Goal: Transaction & Acquisition: Purchase product/service

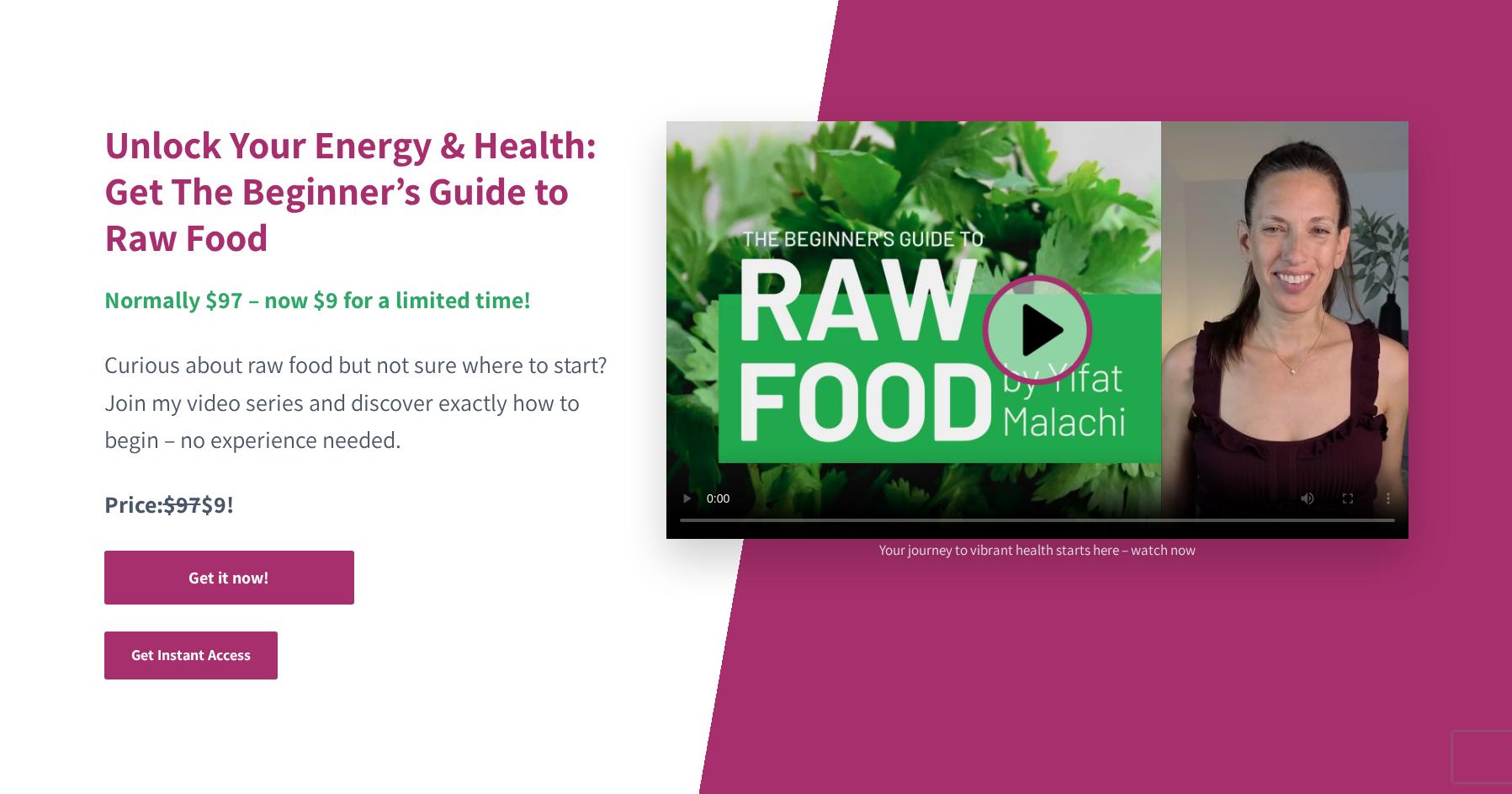
scroll to position [144, 0]
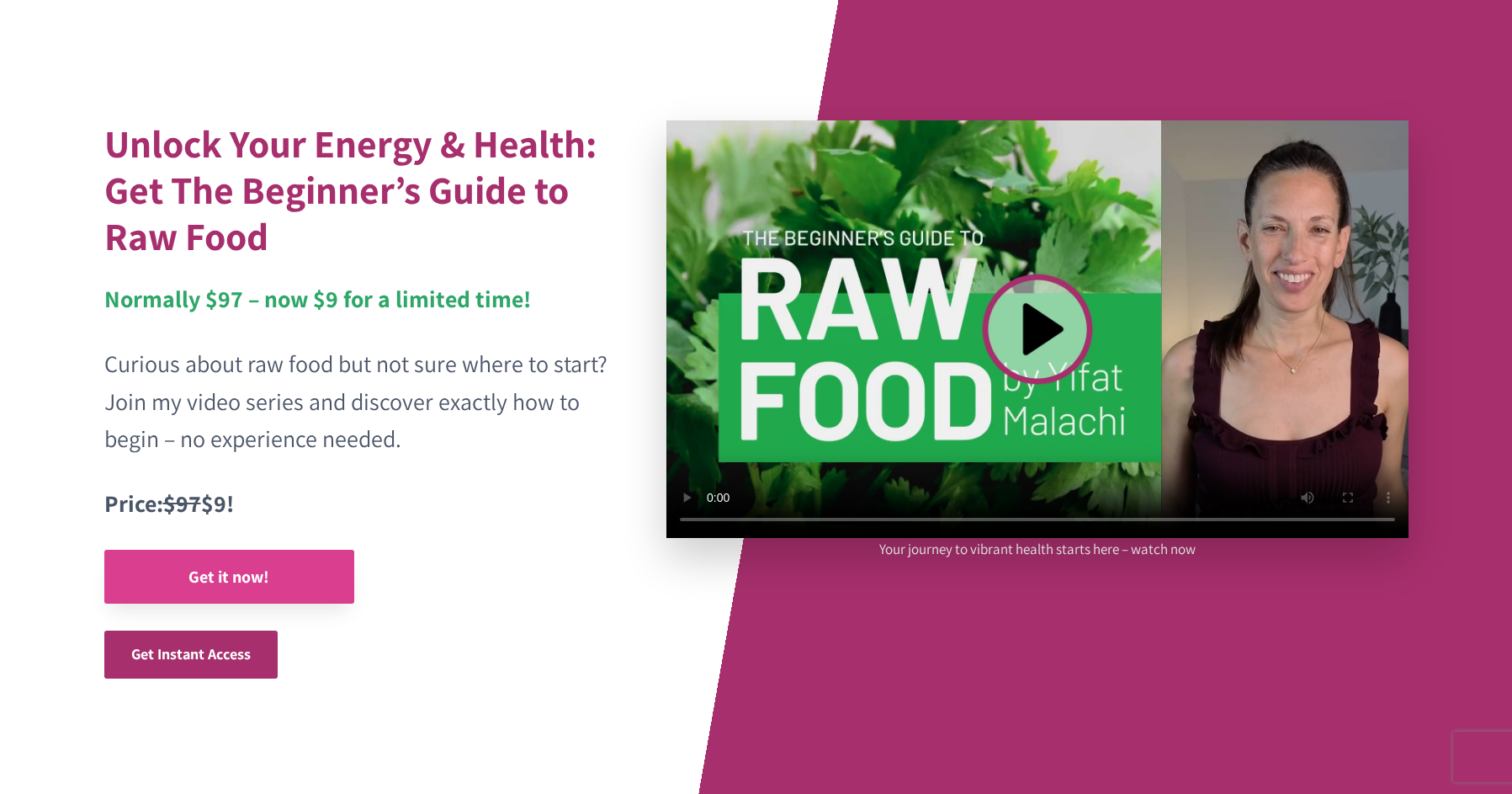
click at [233, 568] on strong "Get it now!" at bounding box center [228, 576] width 81 height 21
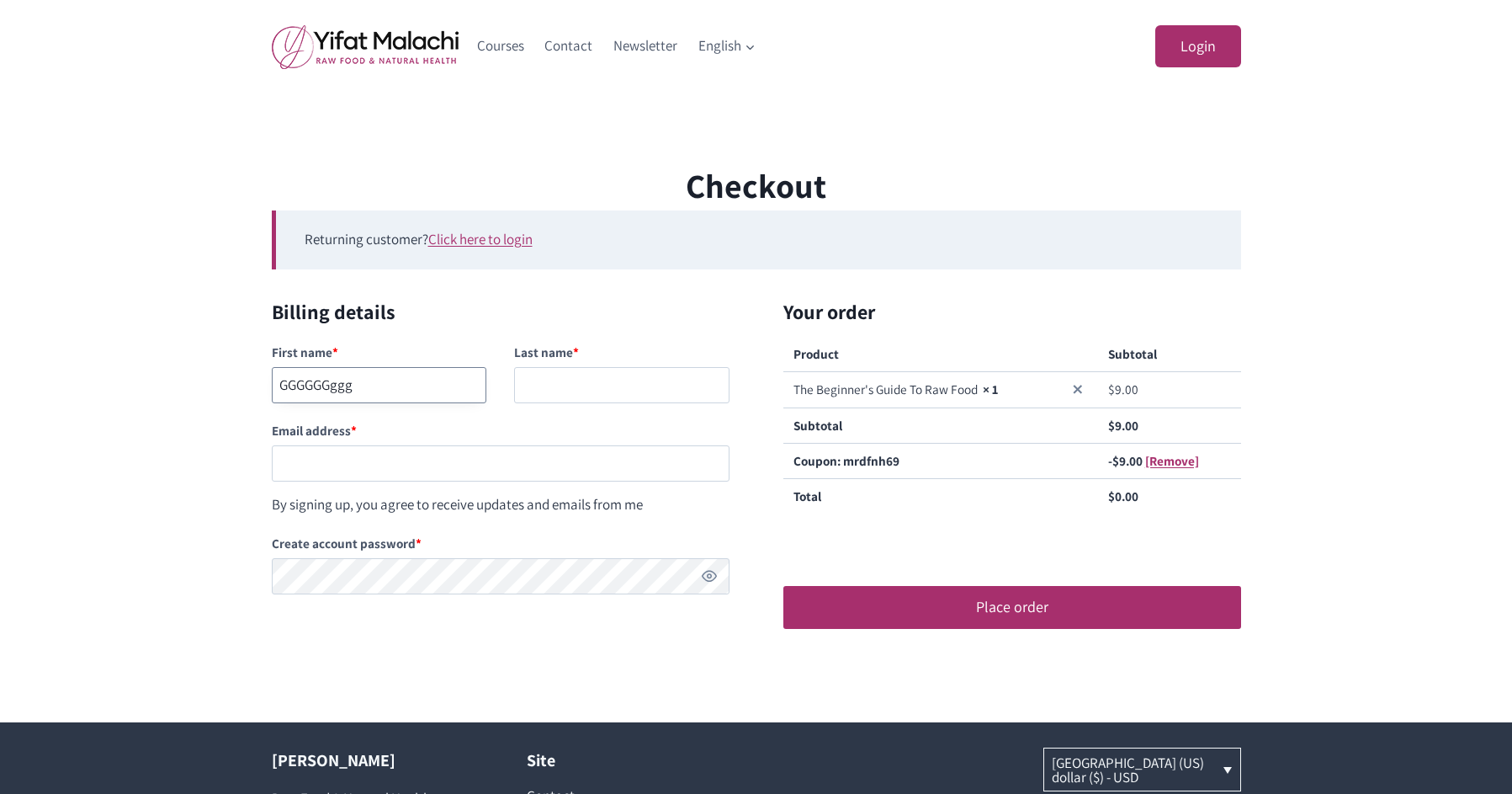
type input "GGGGGGggg"
type input "aaaaaAAAA"
click at [296, 367] on input "GGGGGGggg" at bounding box center [379, 385] width 215 height 36
type input "a"
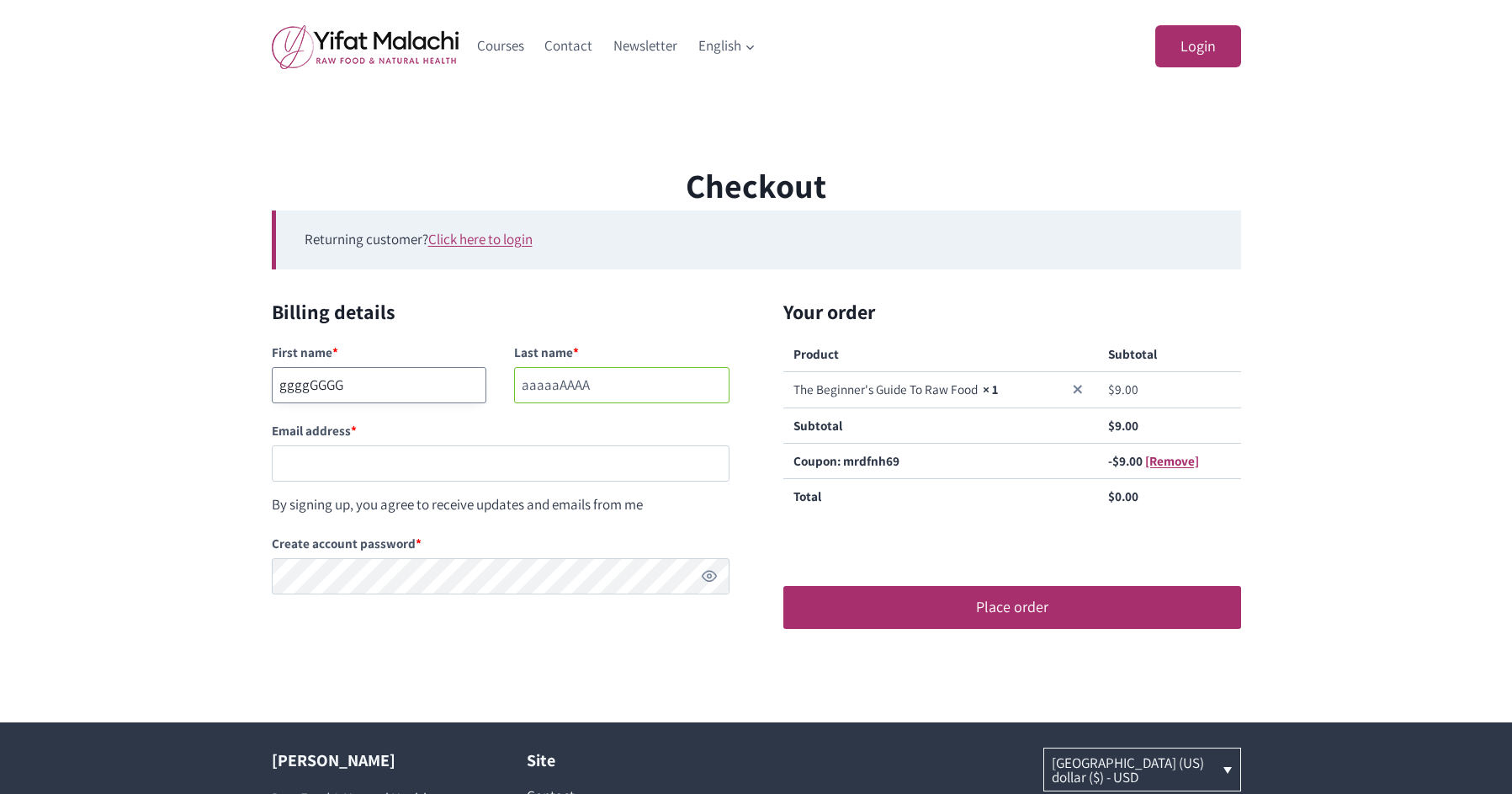
type input "ggggGGGG"
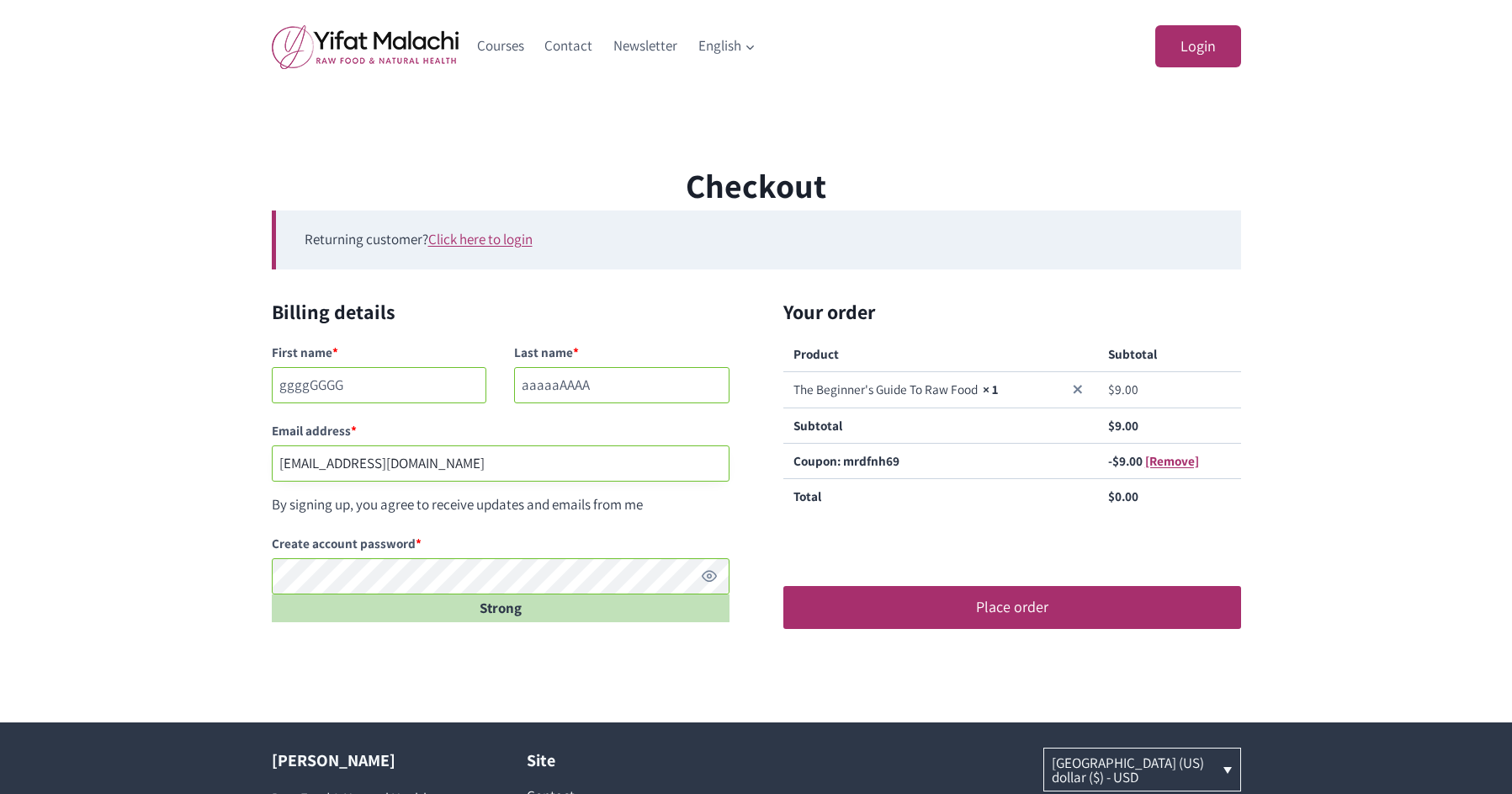
click at [472, 465] on input "gu.ymal@gmail.com" at bounding box center [500, 463] width 457 height 36
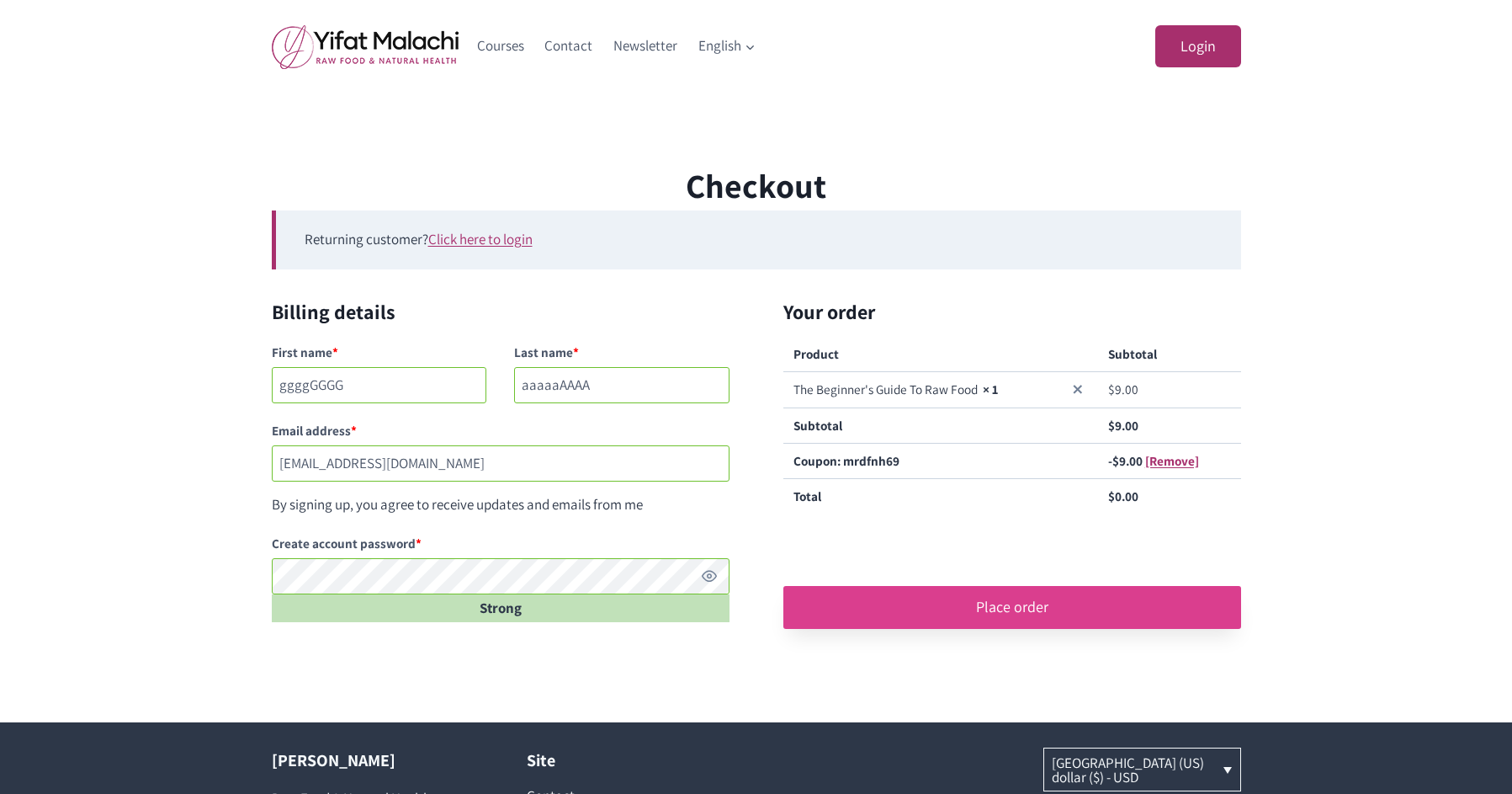
click at [1019, 602] on button "Place order" at bounding box center [1012, 606] width 457 height 42
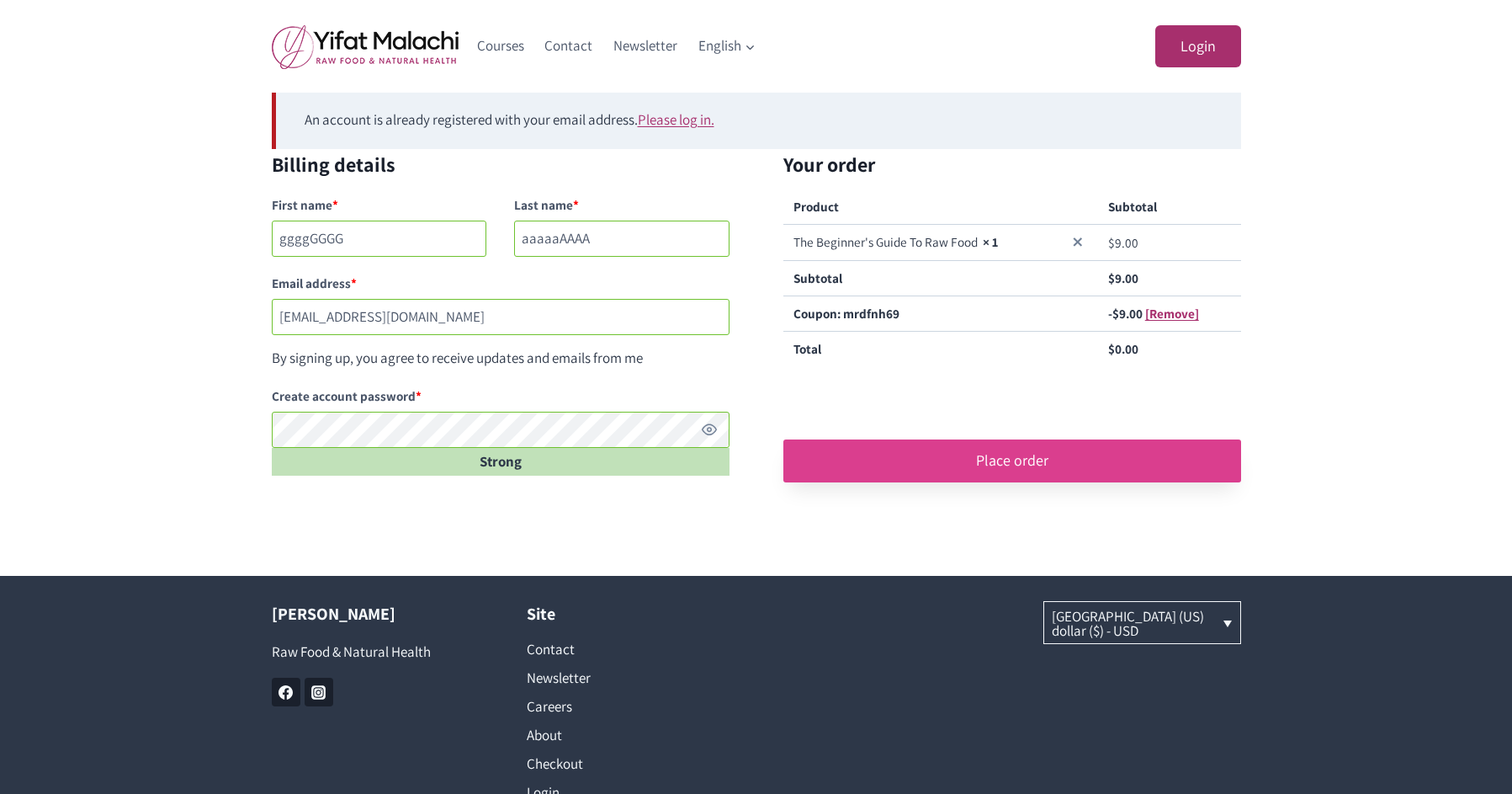
scroll to position [212, 0]
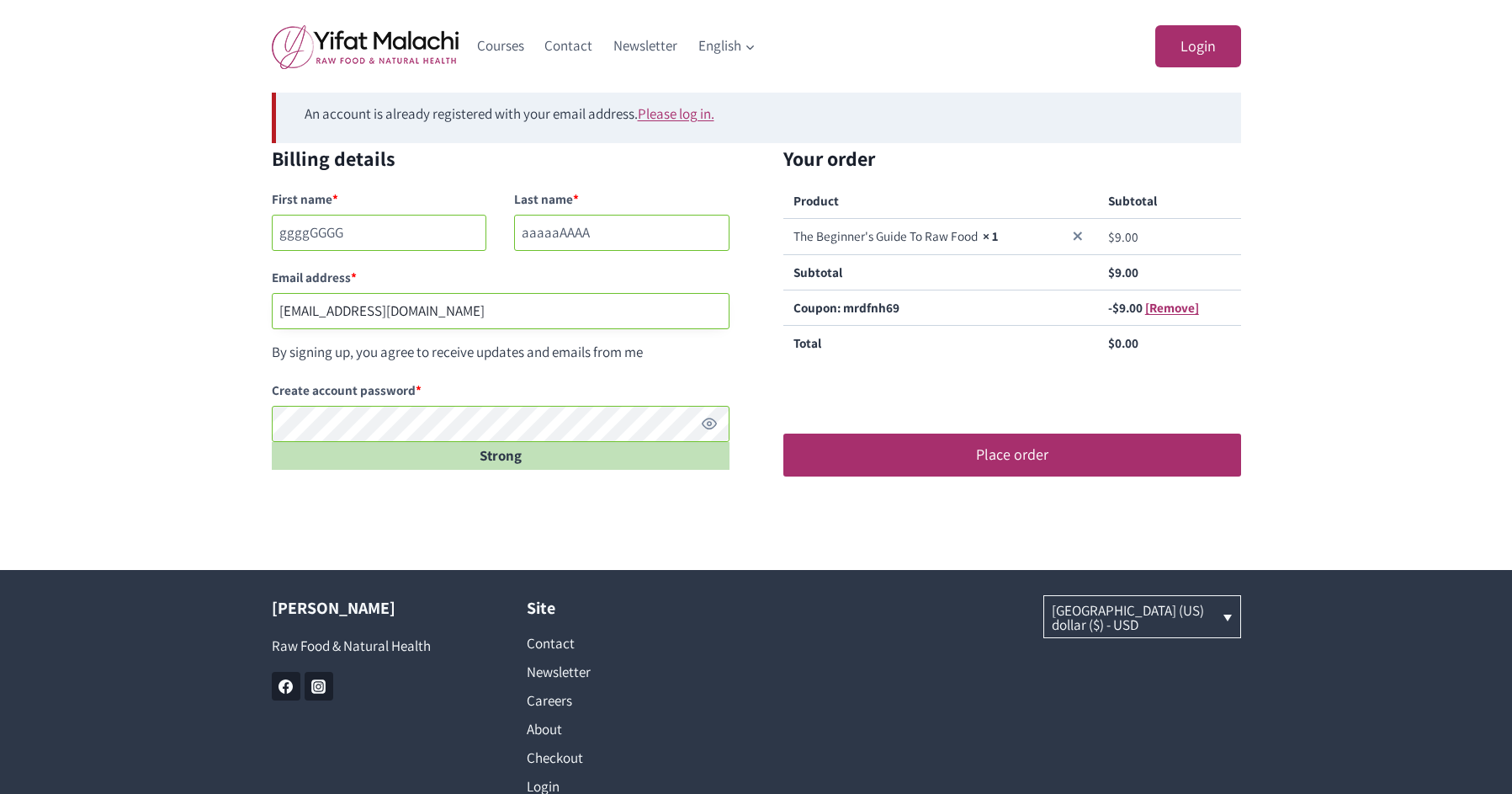
click at [293, 311] on input "gu.ymal@gmail.com" at bounding box center [500, 310] width 457 height 36
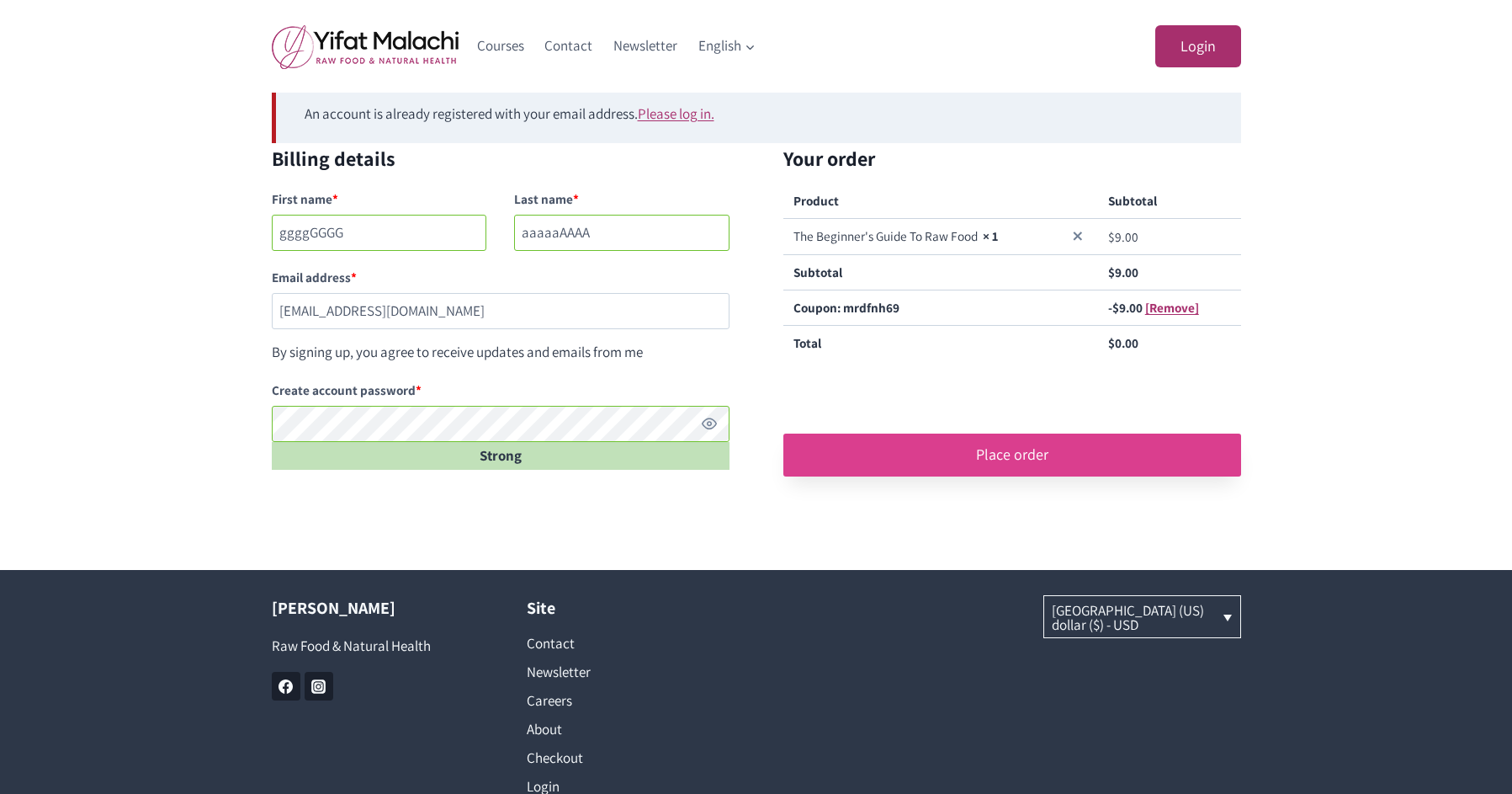
click at [987, 449] on button "Place order" at bounding box center [1012, 454] width 457 height 42
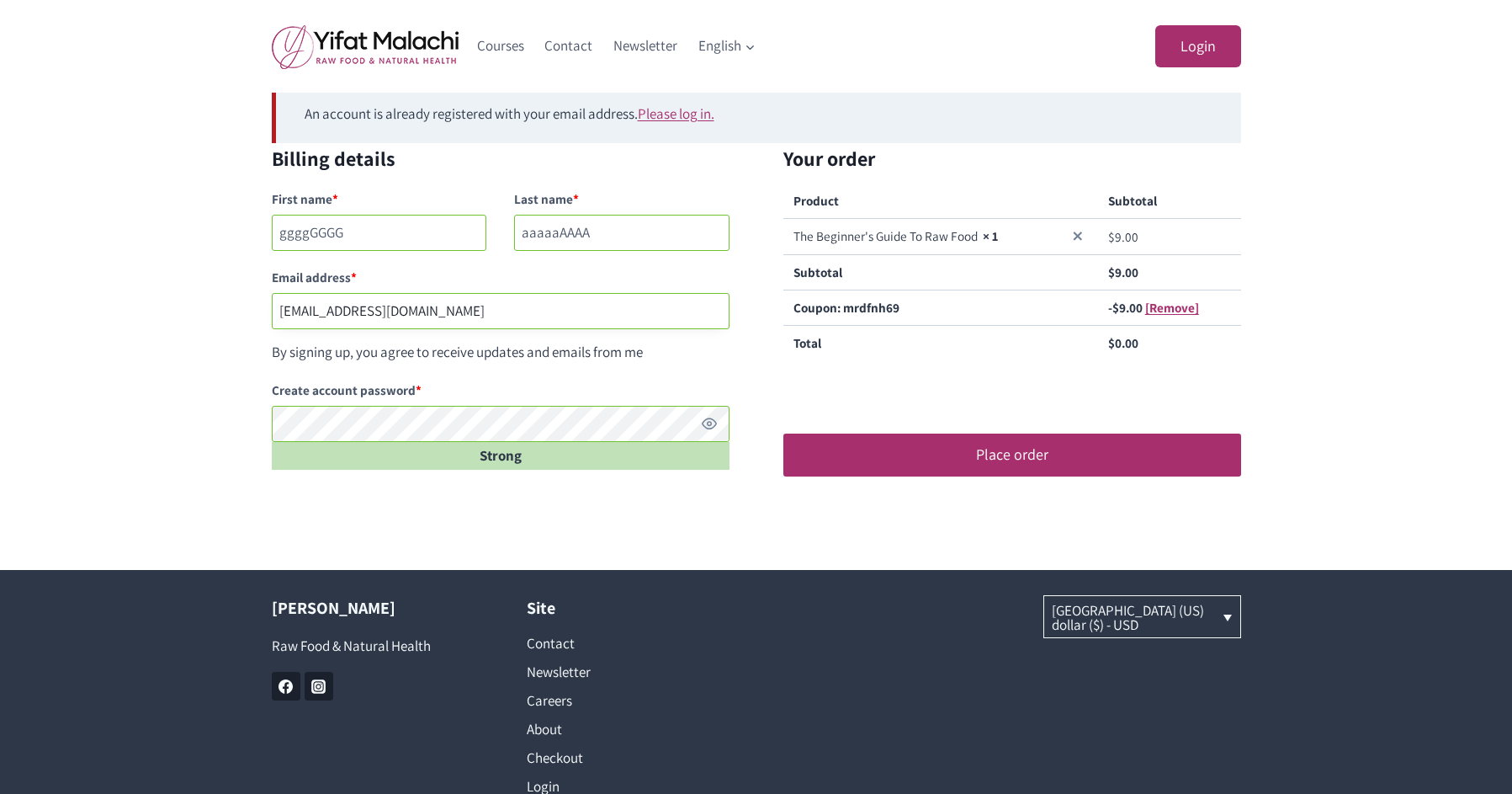
click at [305, 305] on input "guy.mal@gmail.com" at bounding box center [500, 310] width 457 height 36
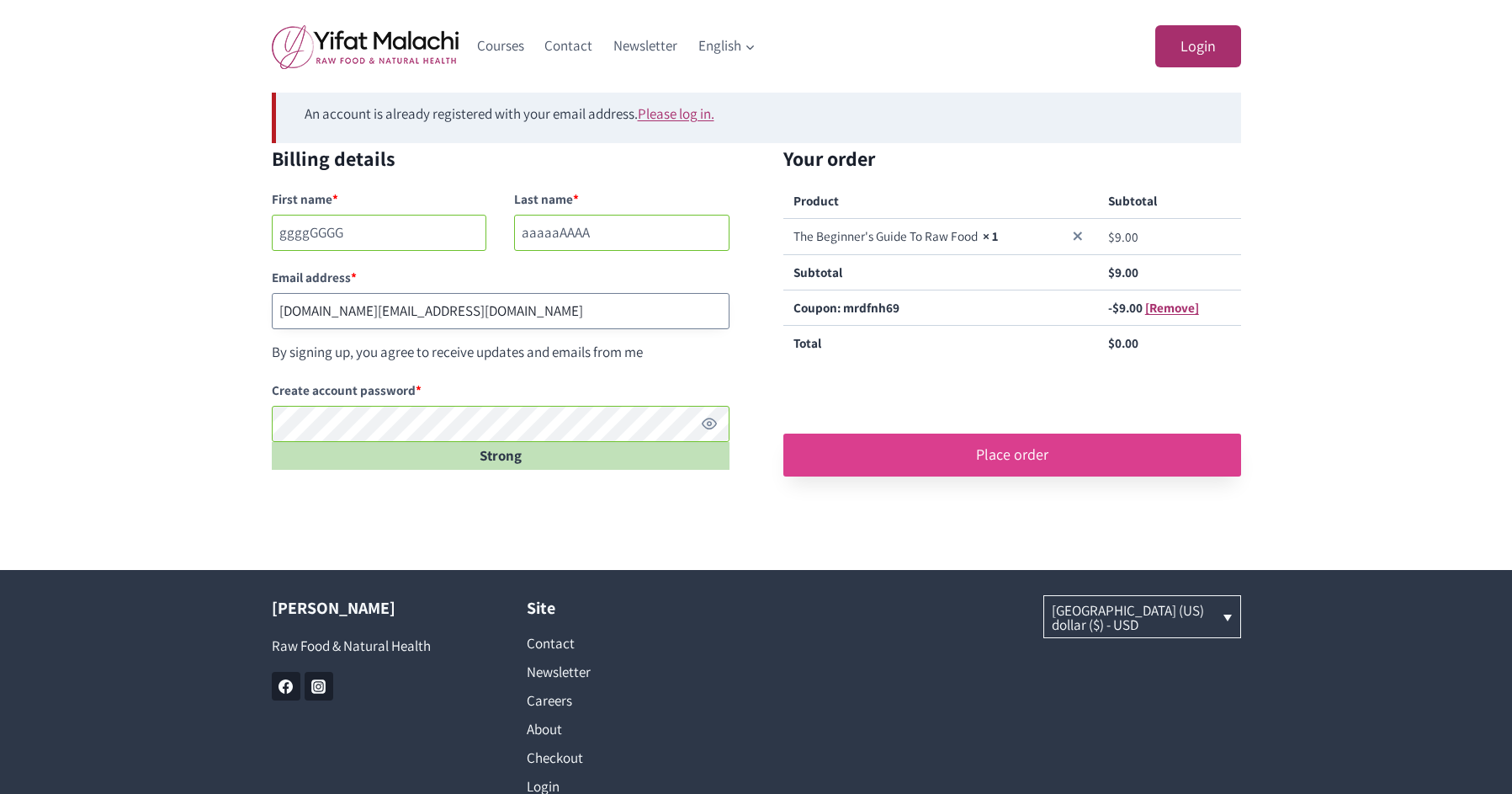
type input "guym.al@gmail.com"
click at [988, 445] on button "Place order" at bounding box center [1012, 454] width 457 height 42
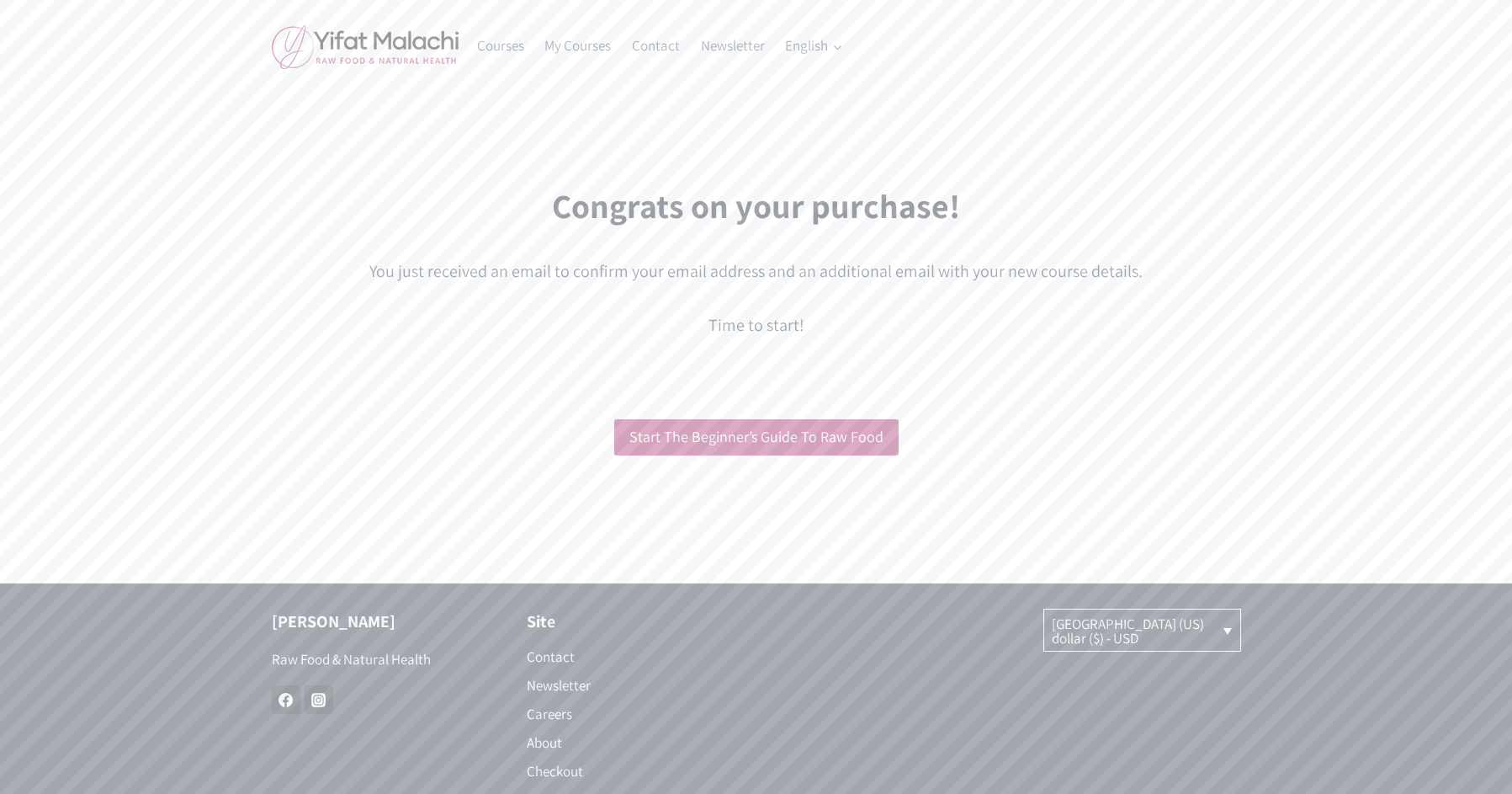
click at [742, 390] on div at bounding box center [756, 378] width 969 height 40
click at [729, 444] on link "Start The Beginner’s Guide To Raw Food" at bounding box center [756, 437] width 284 height 36
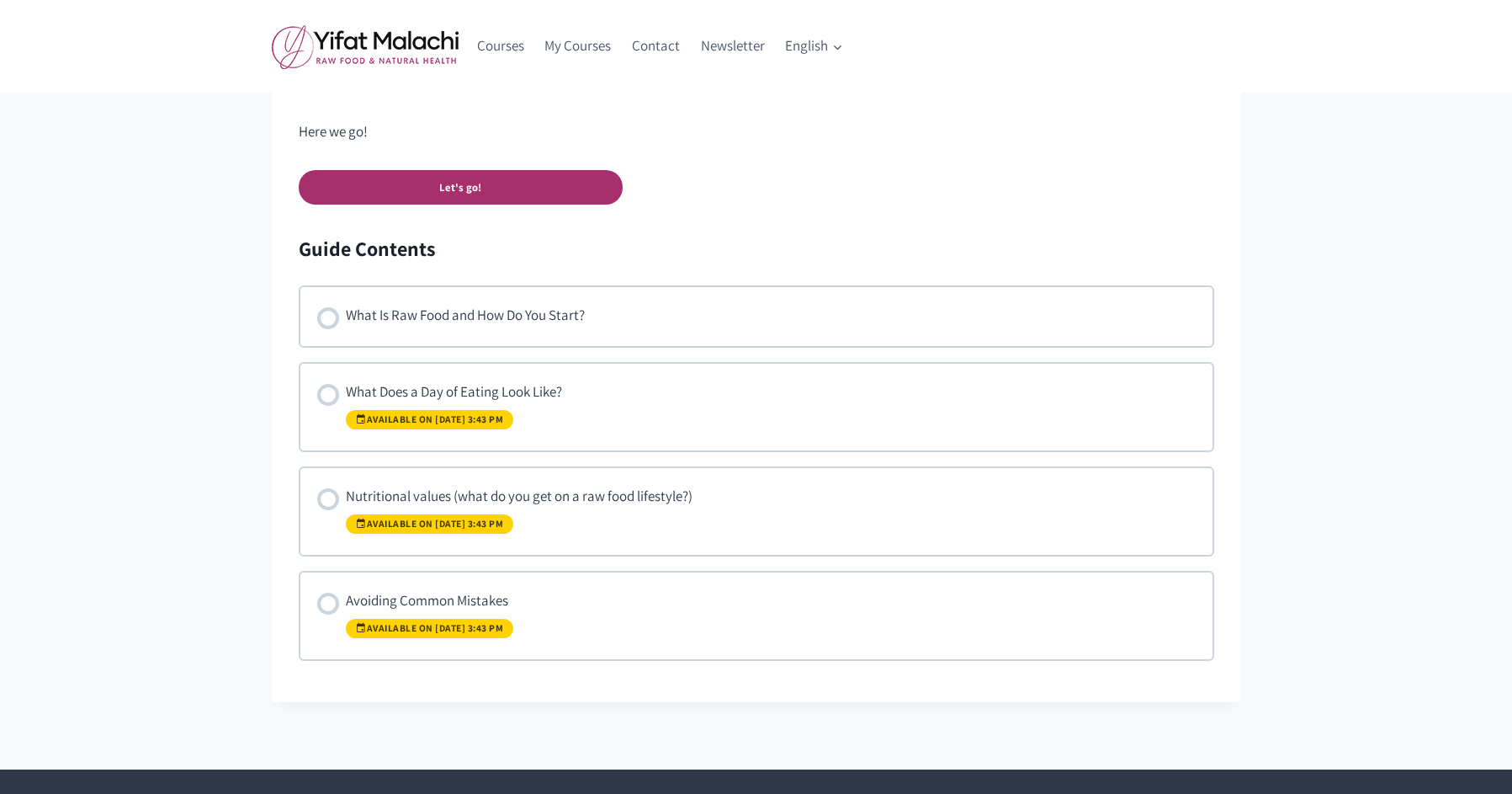
scroll to position [954, 0]
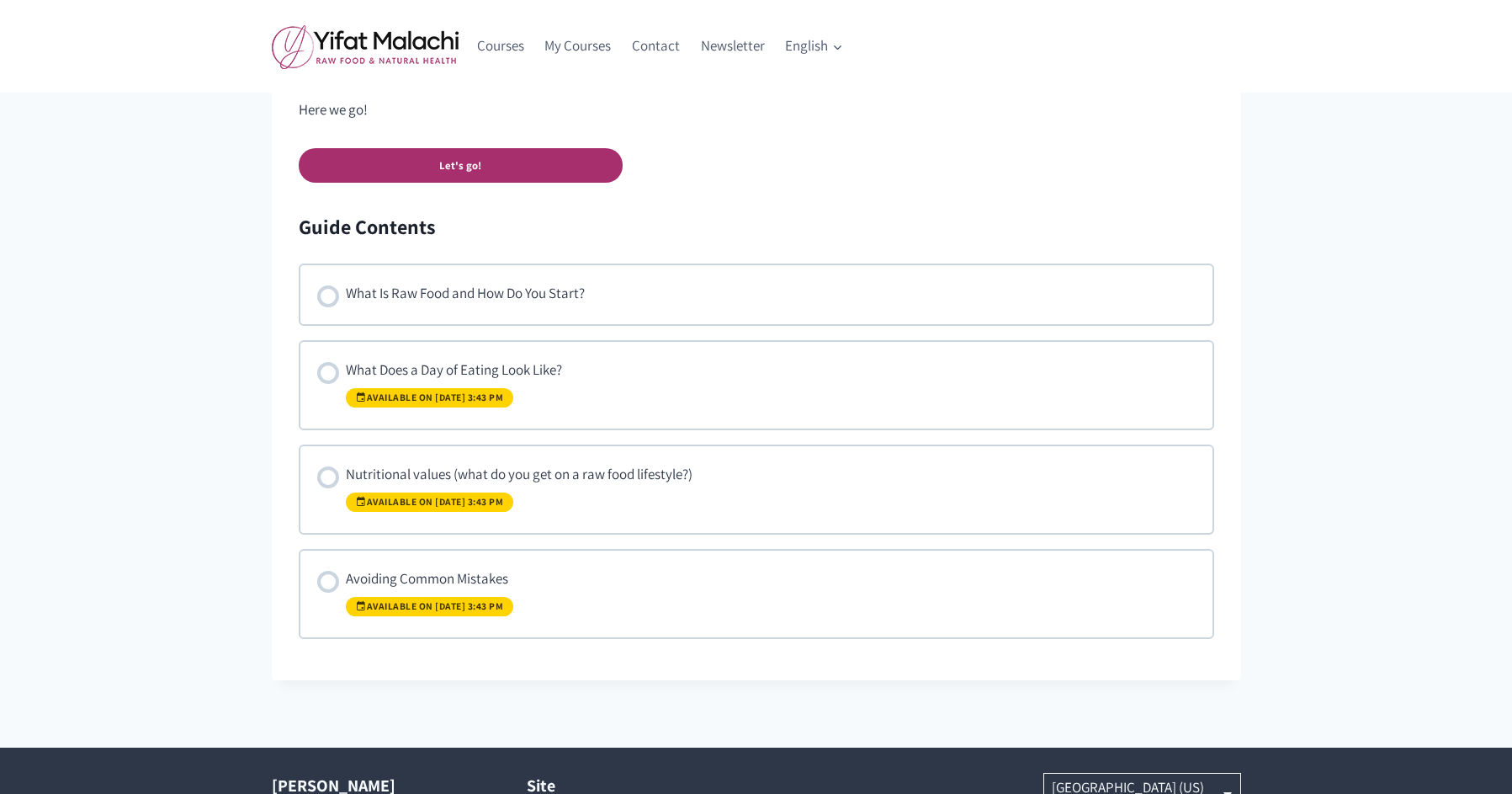
click at [783, 179] on div "Let's go!" at bounding box center [756, 165] width 915 height 34
click at [470, 162] on link "Let's go!" at bounding box center [461, 165] width 324 height 34
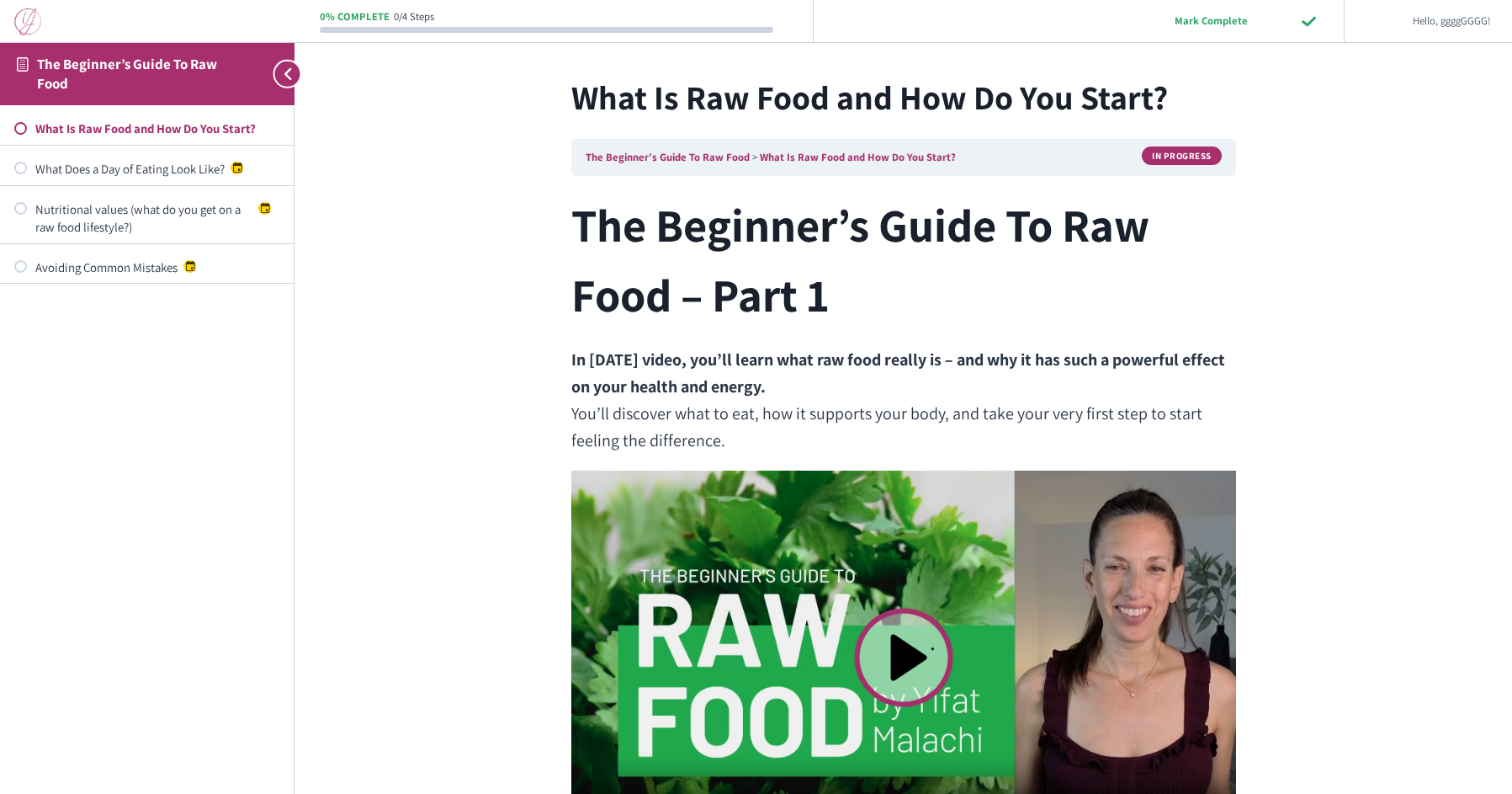
click at [915, 640] on video at bounding box center [903, 657] width 664 height 374
click at [1074, 228] on h2 "The Beginner’s Guide To Raw Food – Part 1" at bounding box center [903, 259] width 664 height 139
click at [1077, 313] on h2 "The Beginner’s Guide To Raw Food – Part 1" at bounding box center [903, 259] width 664 height 139
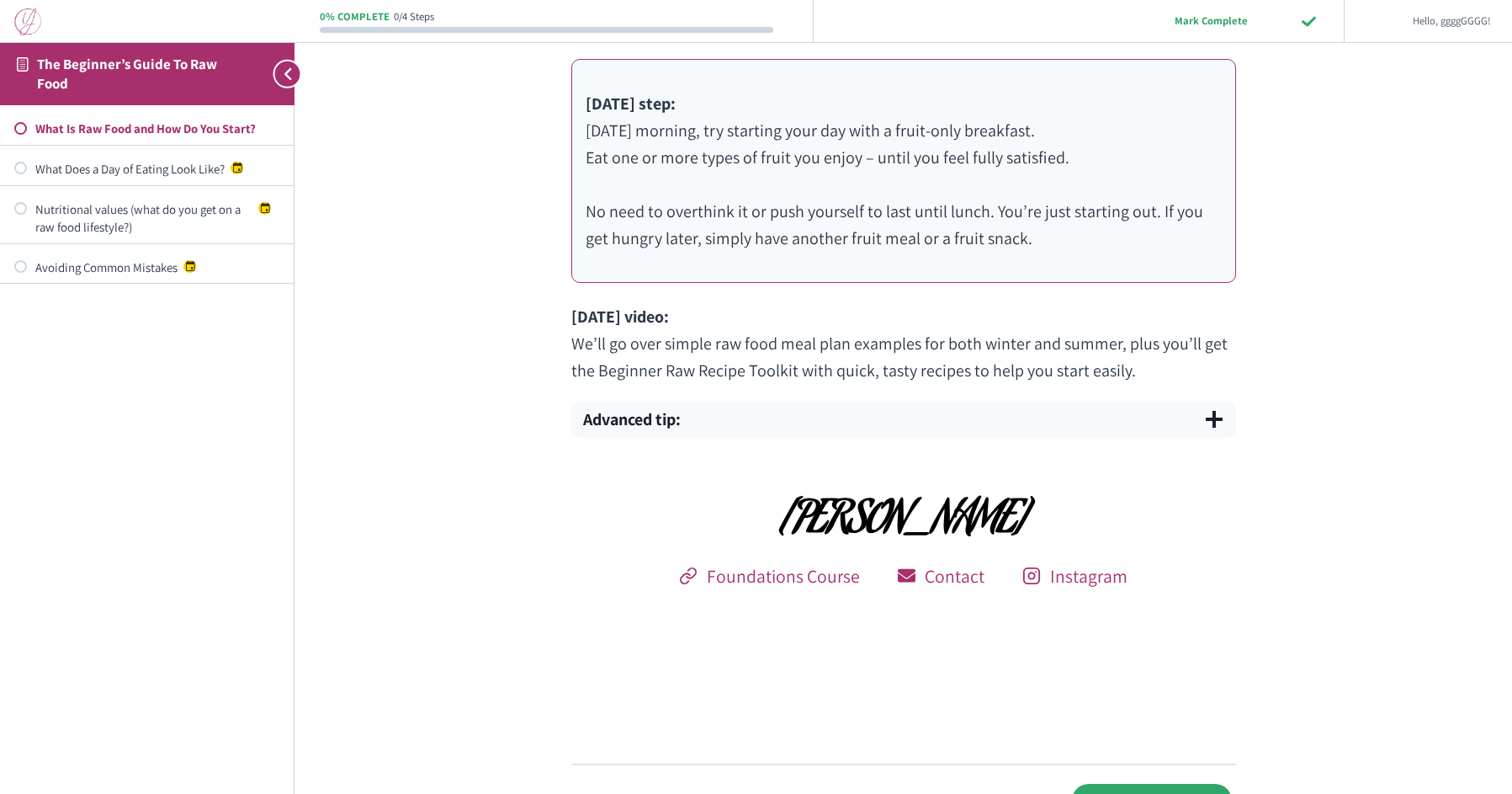
scroll to position [830, 0]
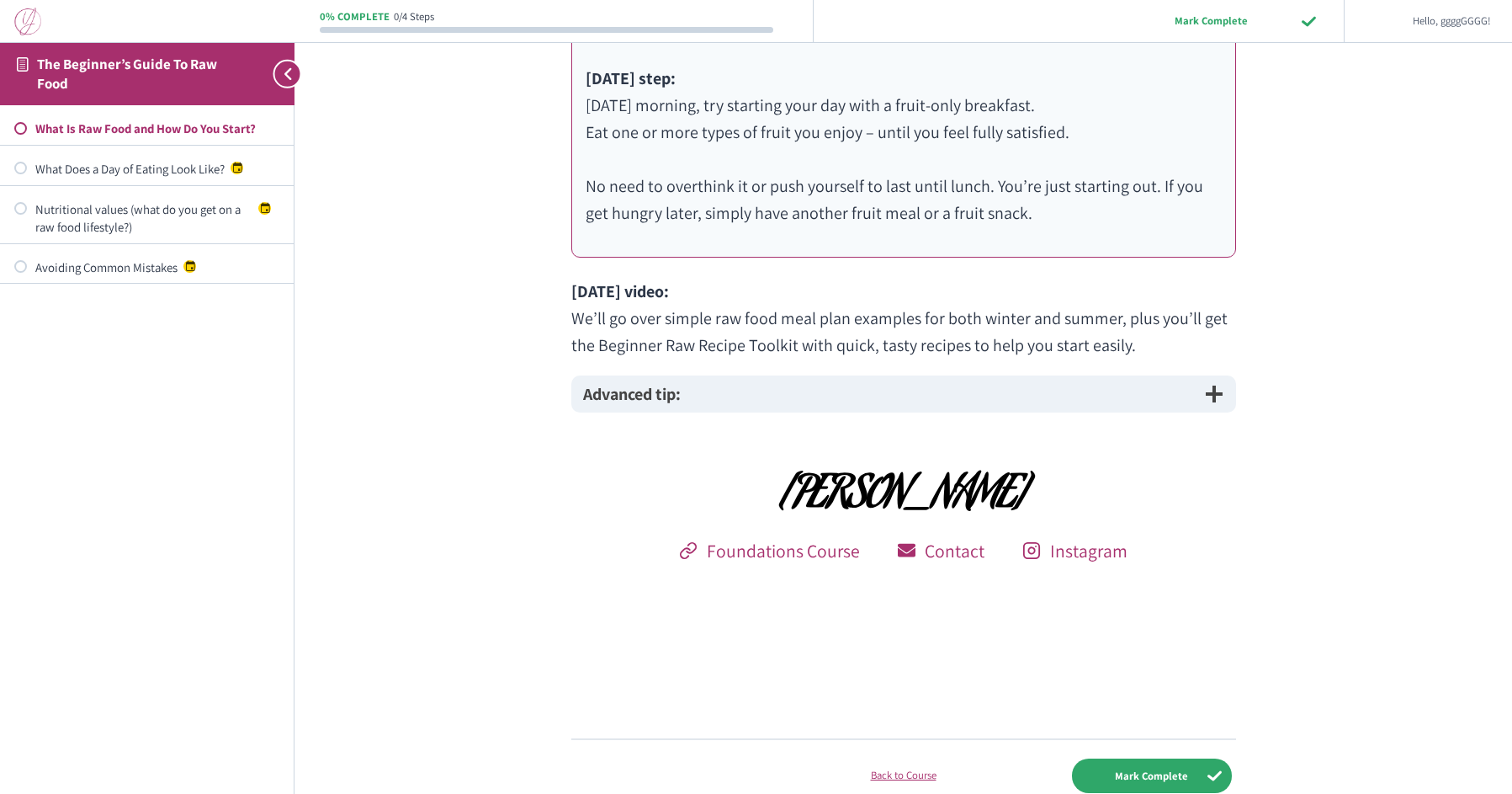
click at [1059, 391] on button "Advanced tip:" at bounding box center [903, 394] width 664 height 37
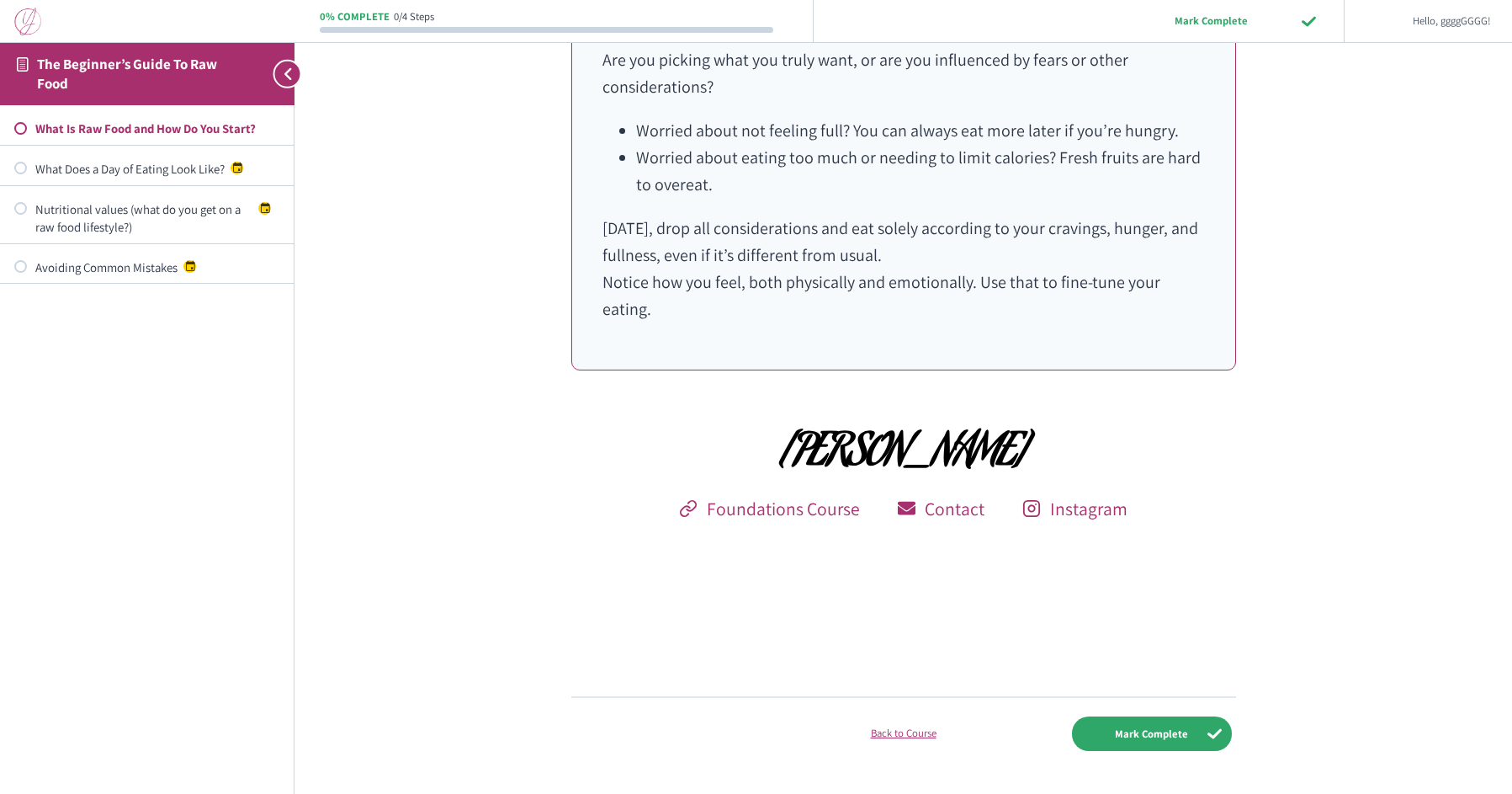
scroll to position [1324, 0]
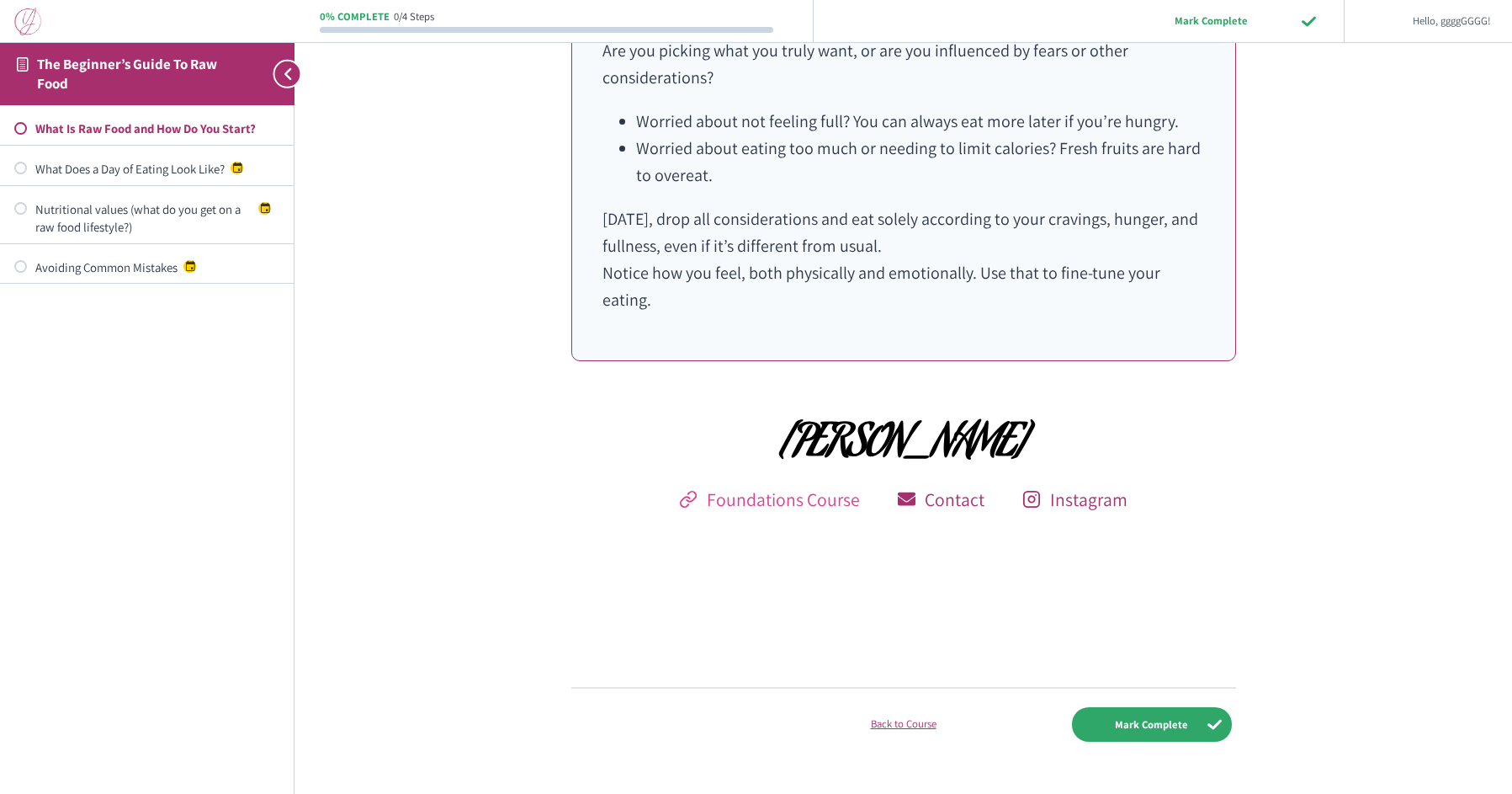
click at [813, 485] on span "Foundations Course" at bounding box center [783, 500] width 153 height 30
click at [1140, 707] on input "Mark Complete" at bounding box center [1151, 724] width 160 height 34
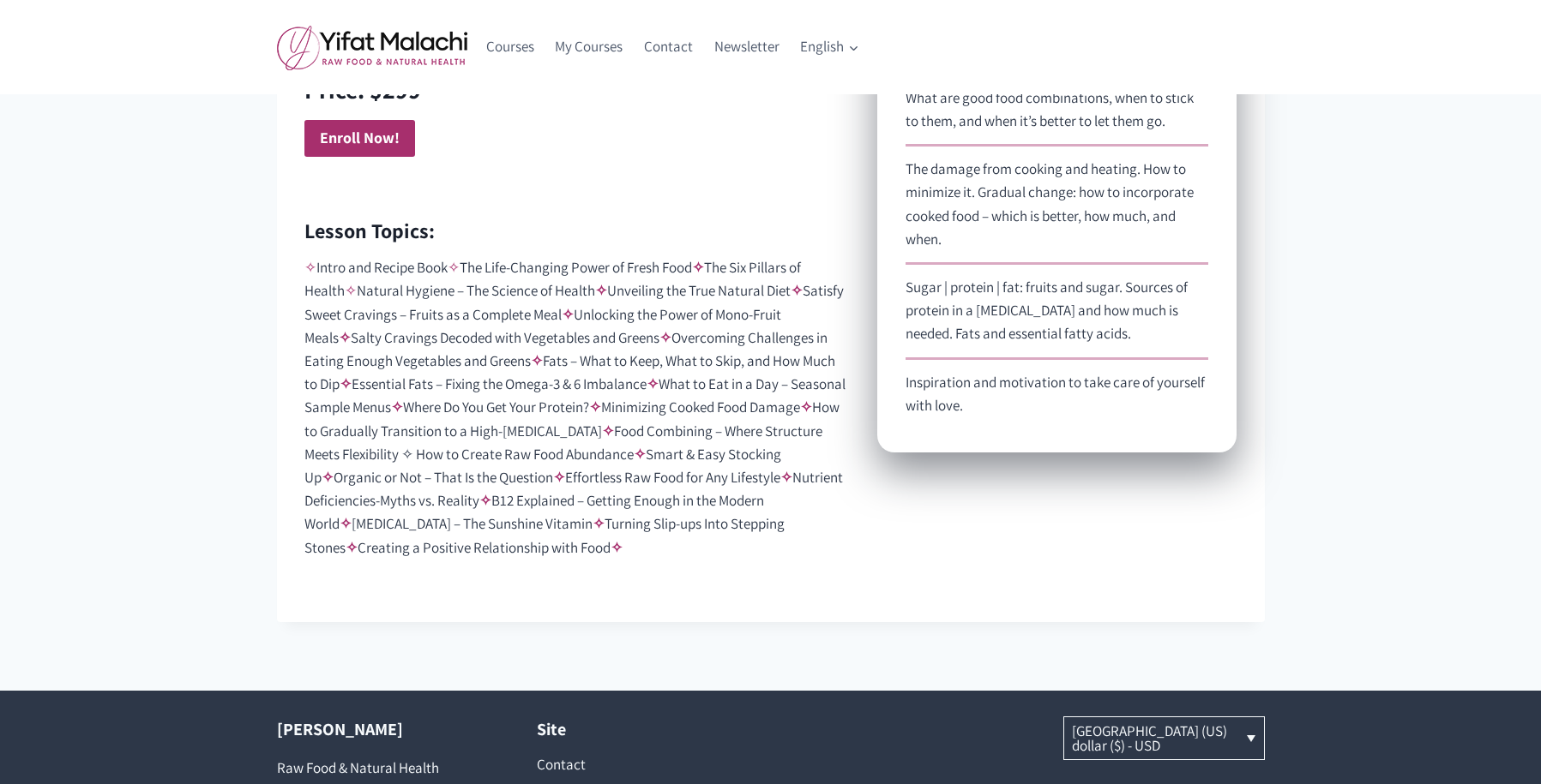
scroll to position [1169, 0]
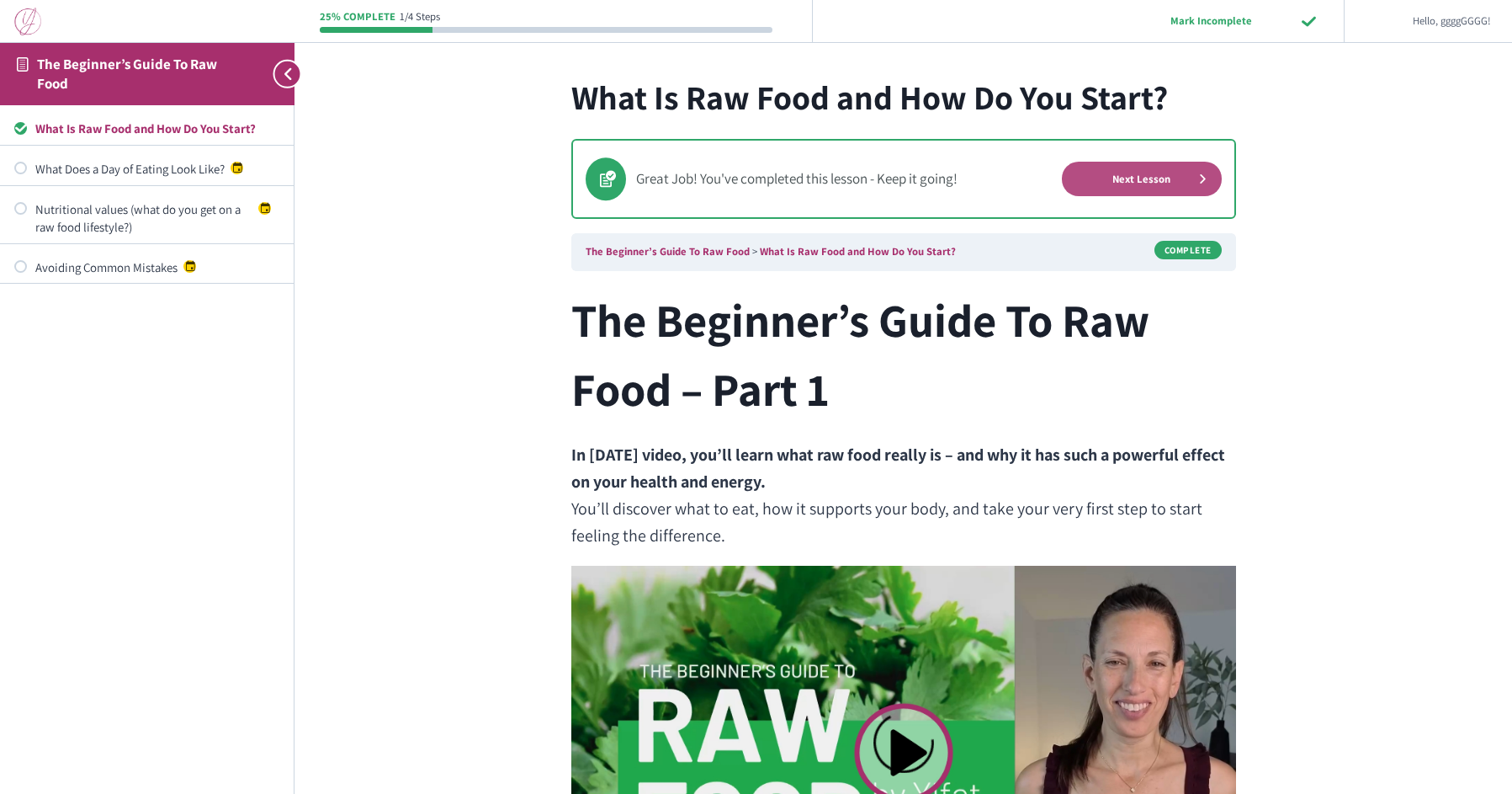
click at [1155, 175] on link "Next Lesson" at bounding box center [1142, 178] width 160 height 34
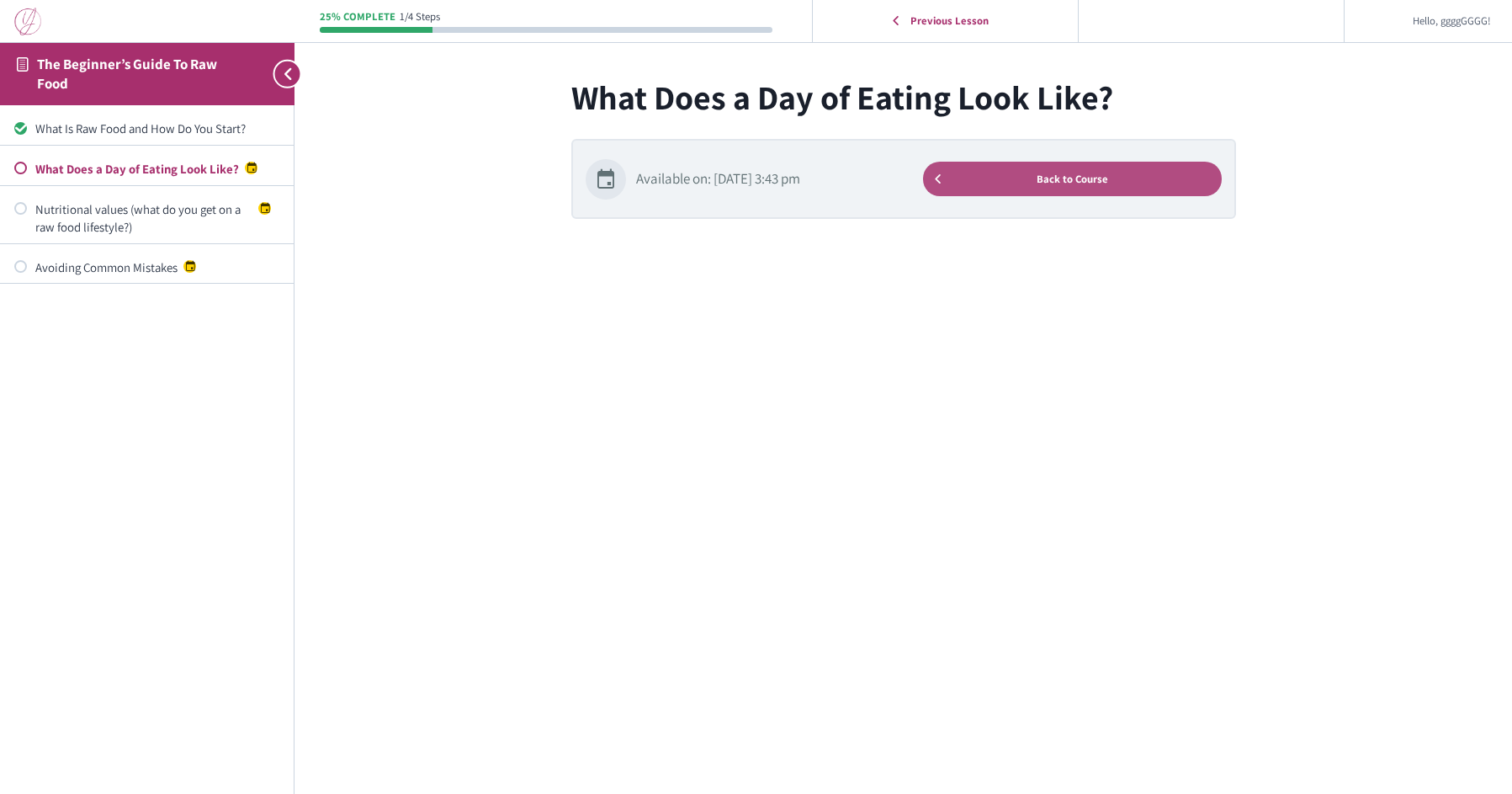
click at [1070, 184] on link "Back to Course" at bounding box center [1072, 178] width 299 height 34
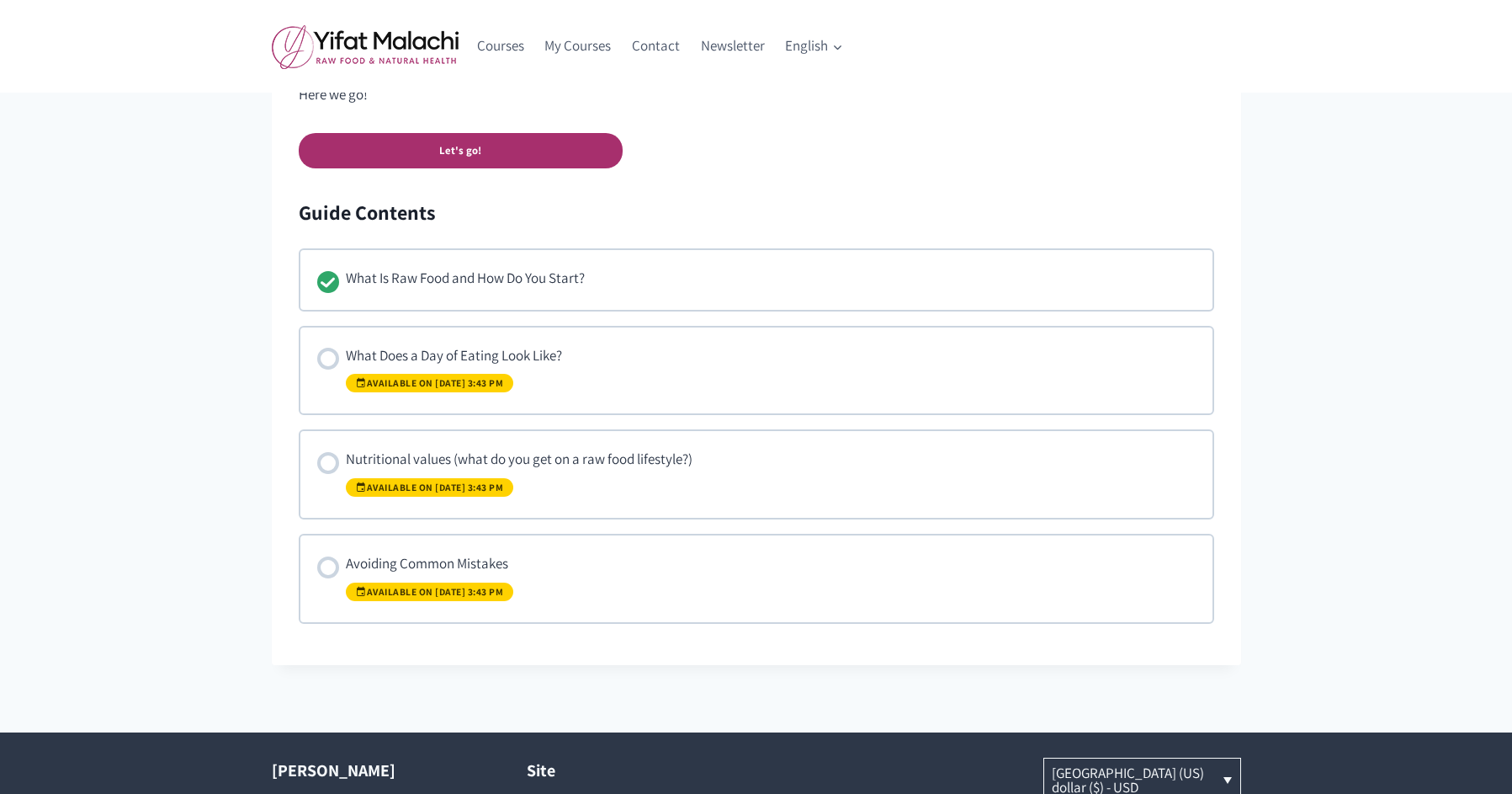
scroll to position [982, 0]
